Goal: Transaction & Acquisition: Subscribe to service/newsletter

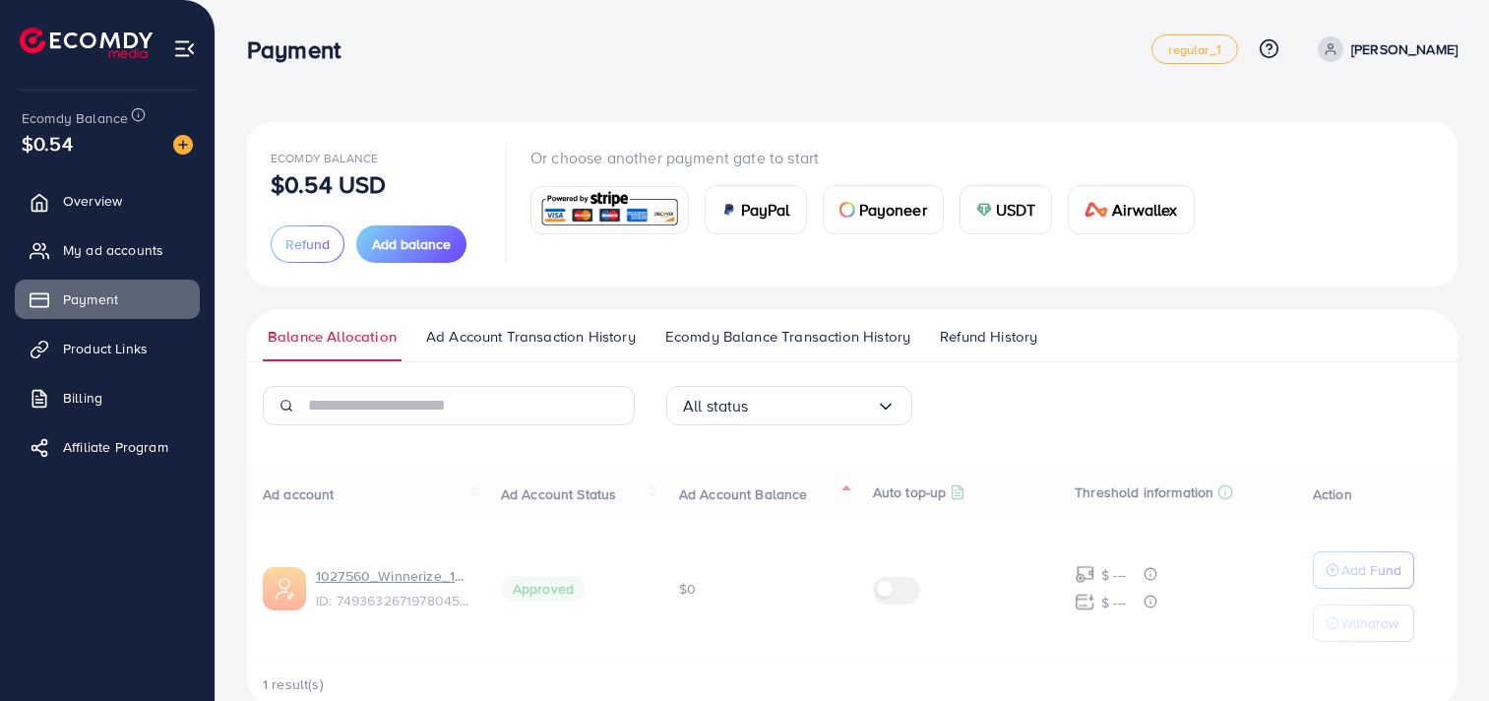
scroll to position [40, 0]
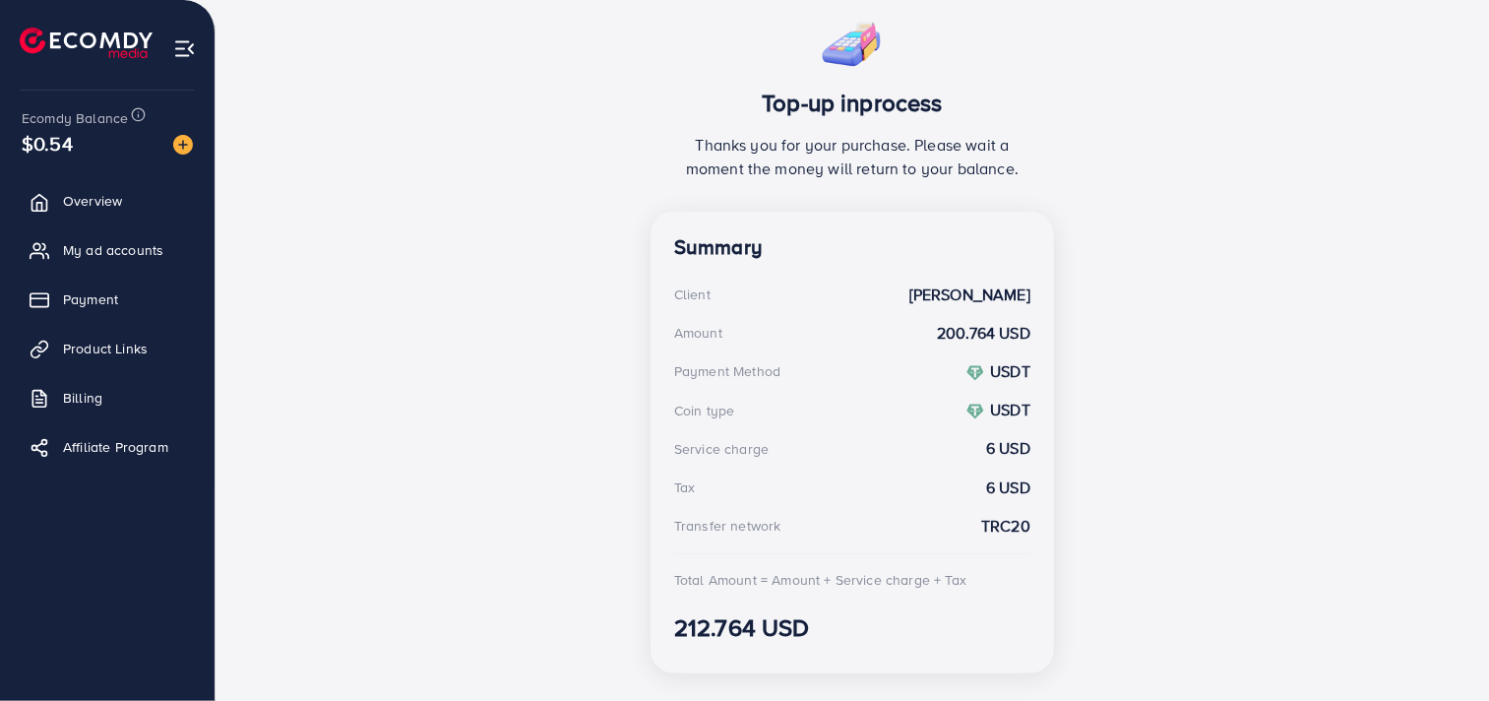
scroll to position [408, 0]
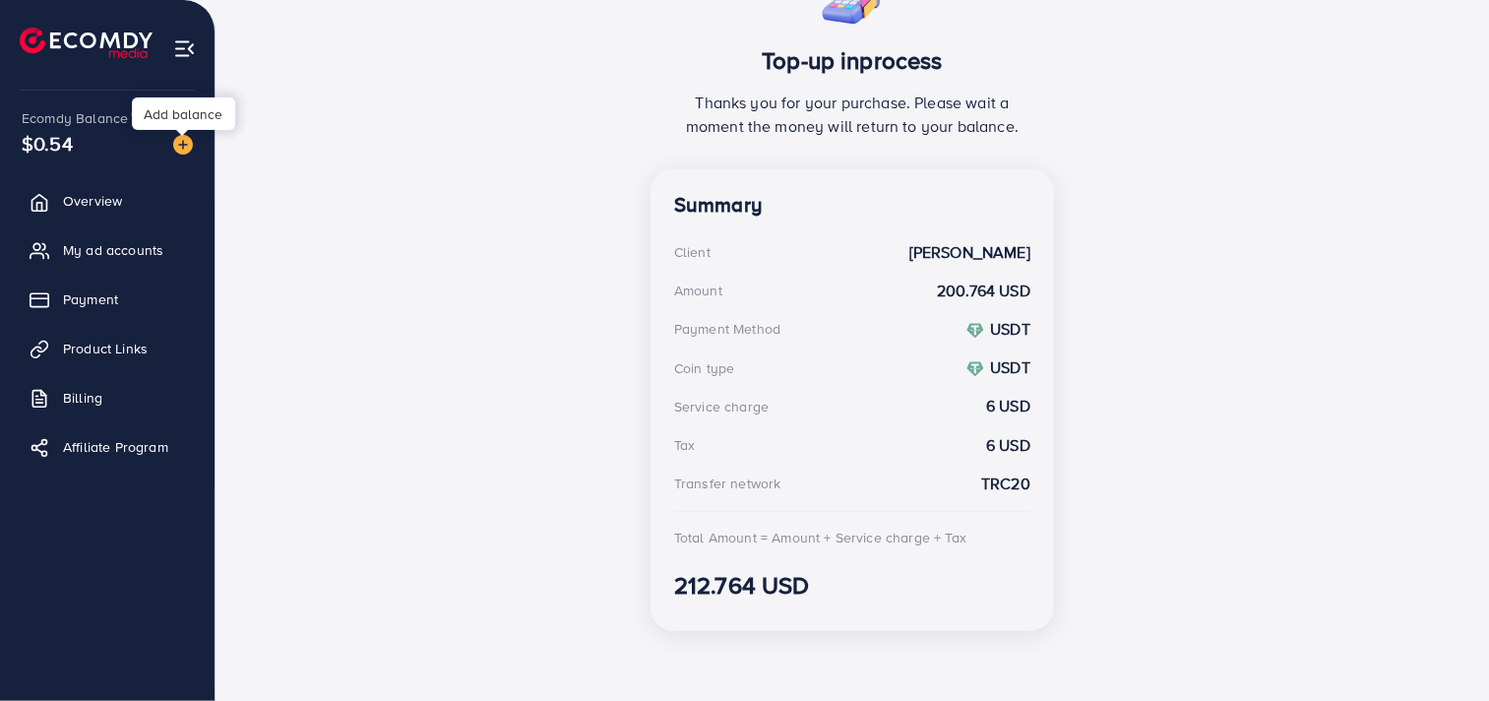
click at [189, 136] on img at bounding box center [183, 145] width 20 height 20
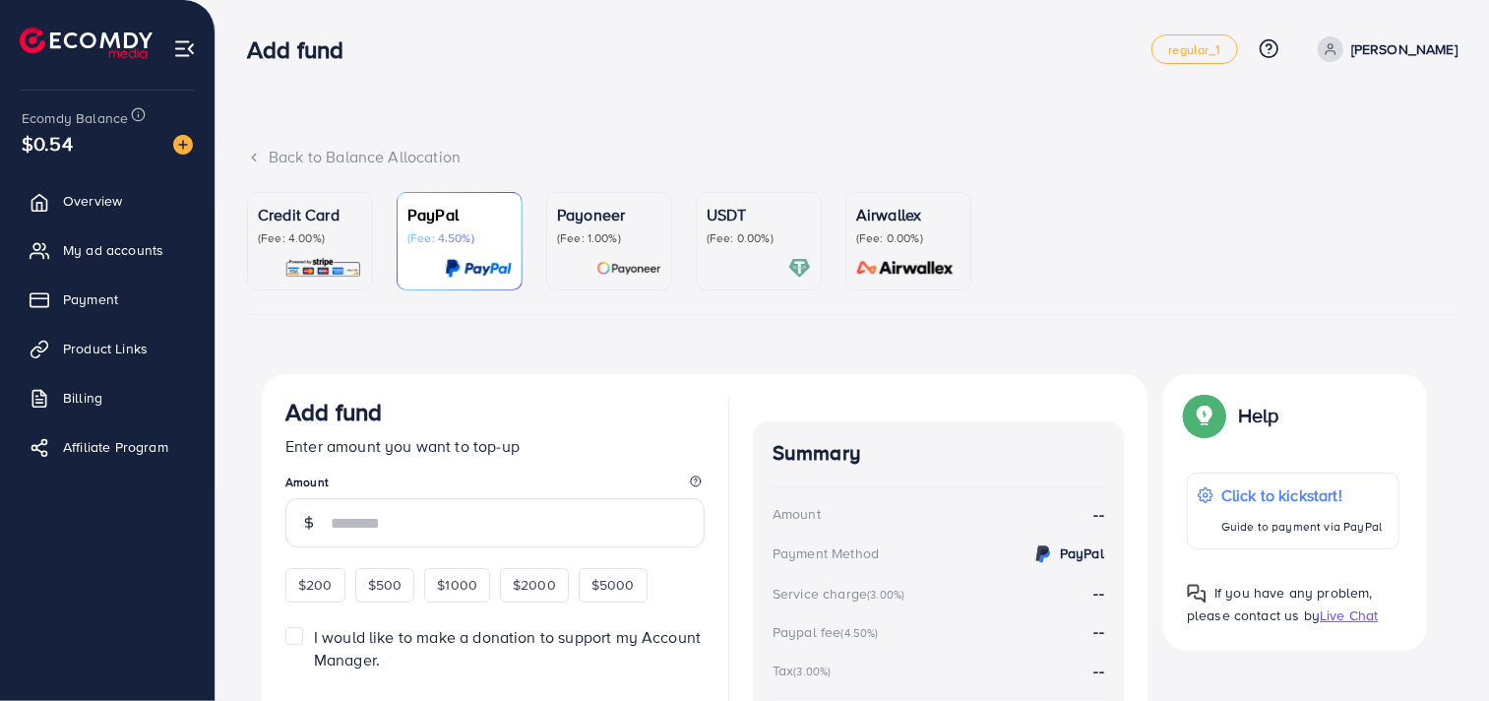
click at [731, 236] on p "(Fee: 0.00%)" at bounding box center [758, 238] width 104 height 16
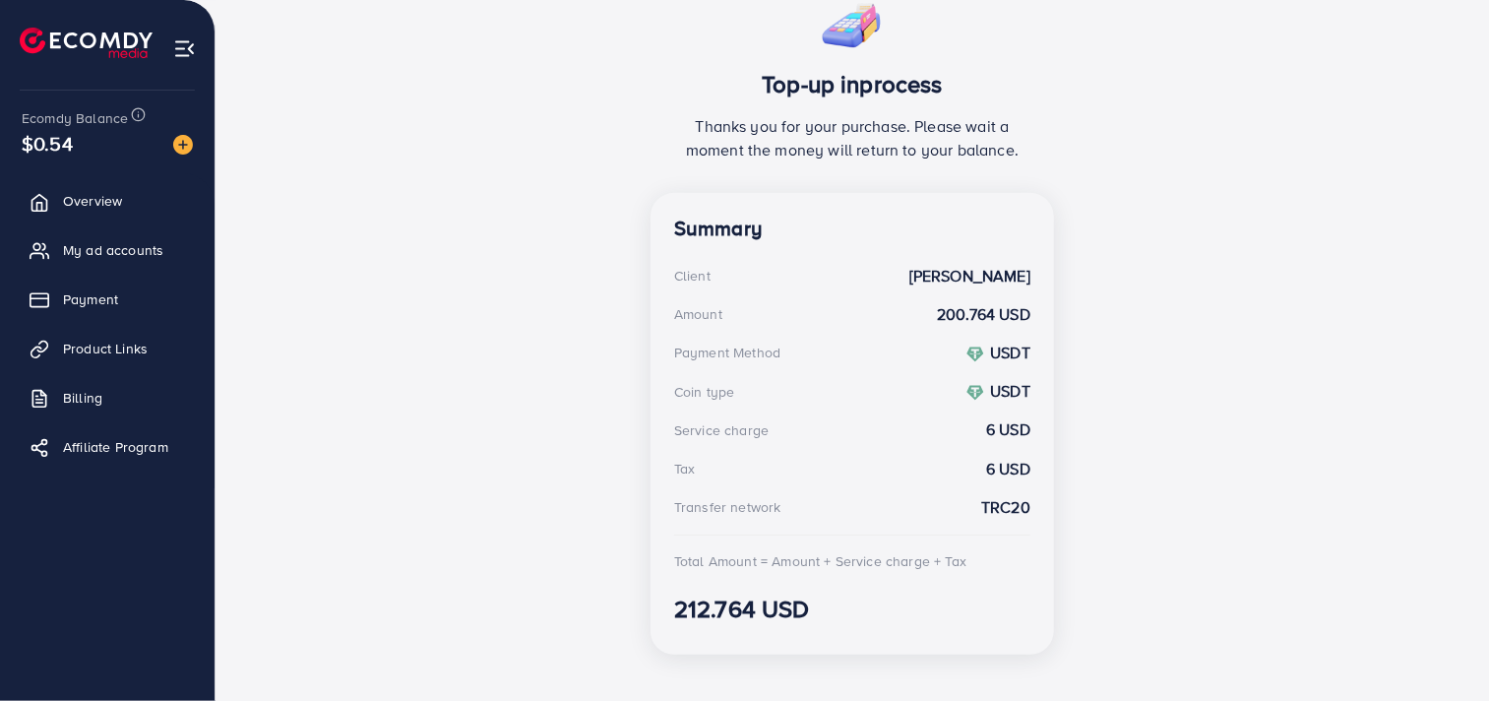
scroll to position [384, 0]
